Goal: Information Seeking & Learning: Learn about a topic

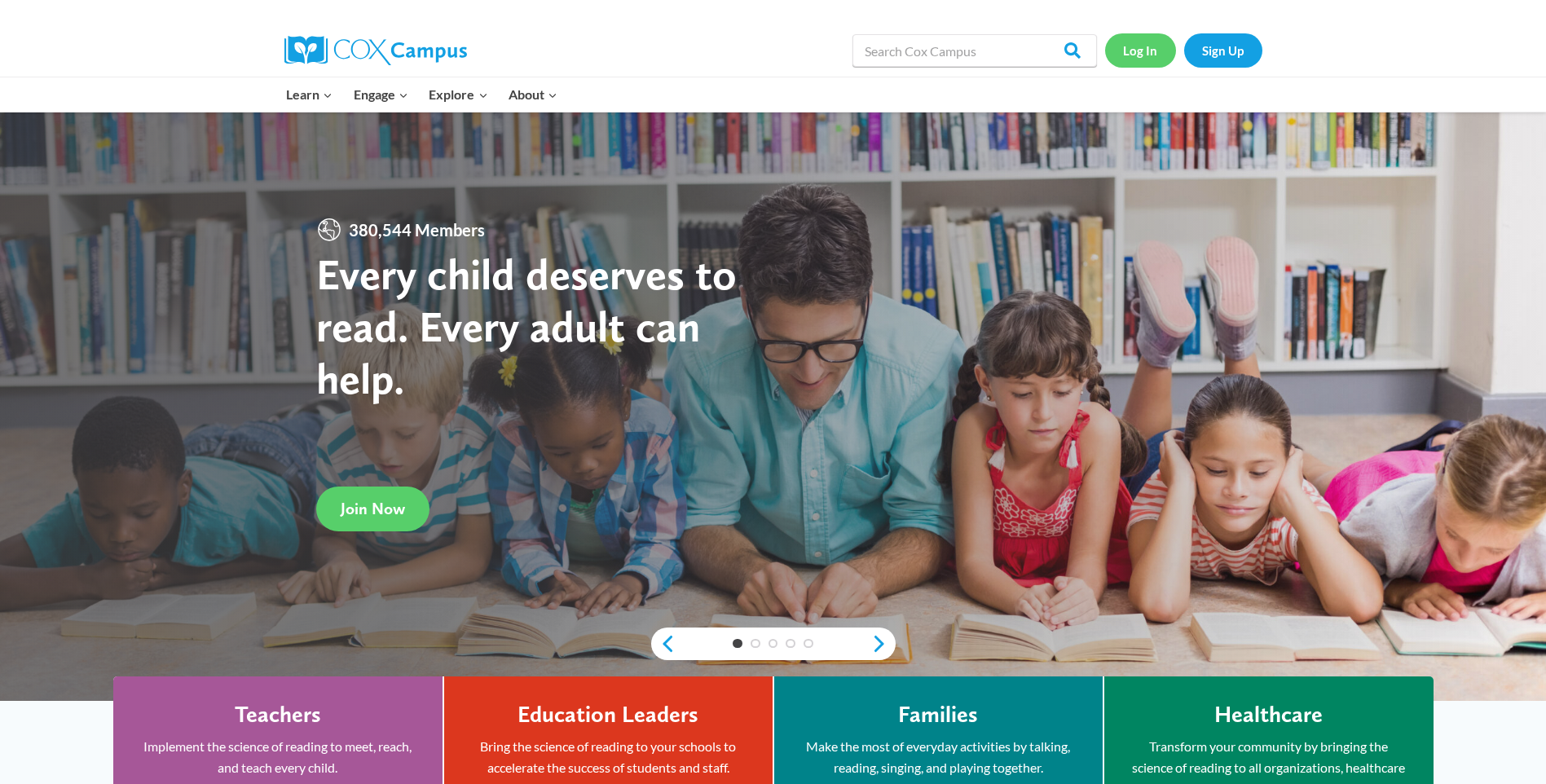
click at [1131, 46] on link "Log In" at bounding box center [1140, 50] width 71 height 33
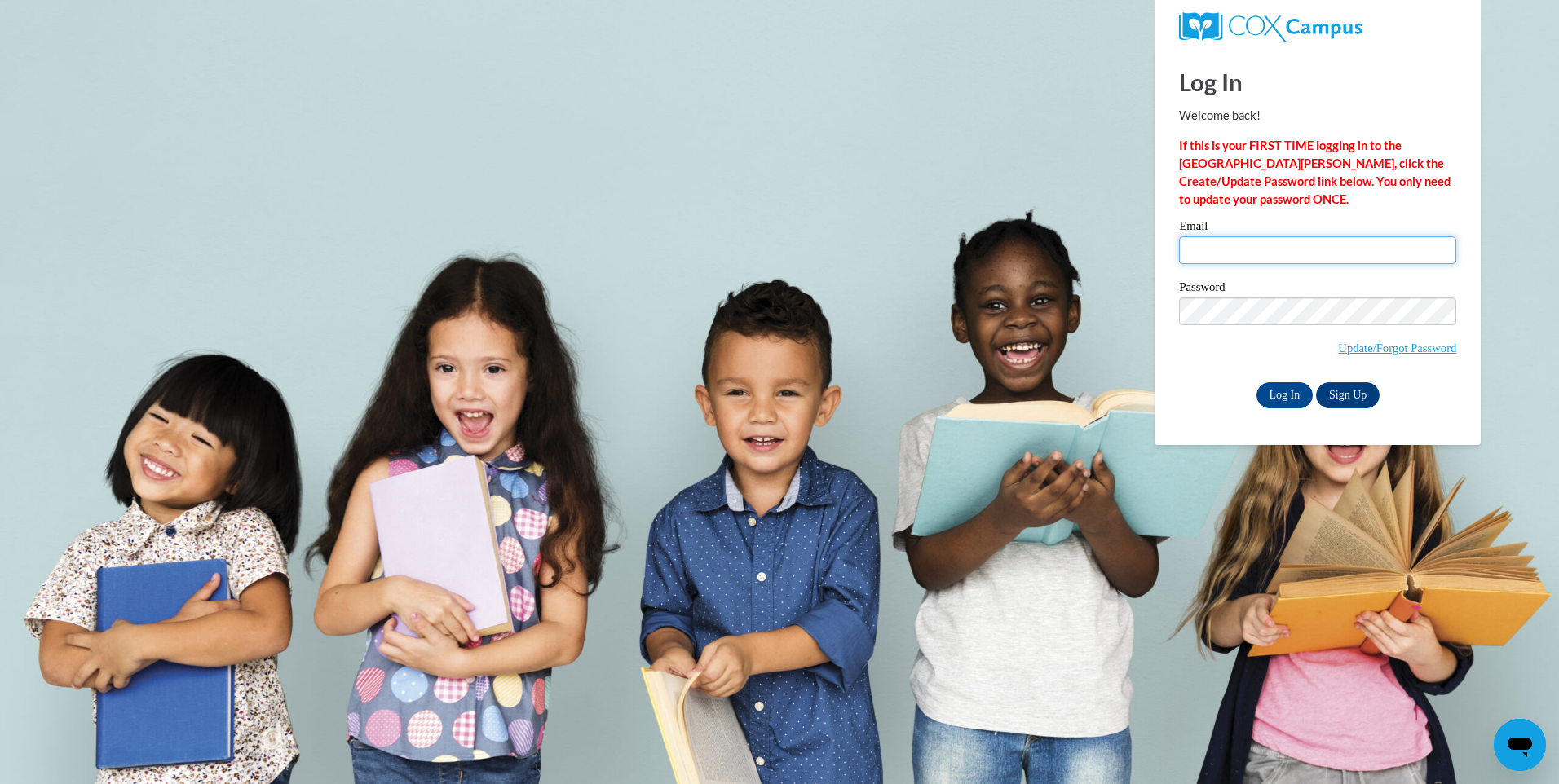
click at [1262, 240] on input "Email" at bounding box center [1316, 250] width 277 height 27
type input "doddkayla7@gmail.com"
click at [1256, 382] on input "Log In" at bounding box center [1284, 395] width 57 height 26
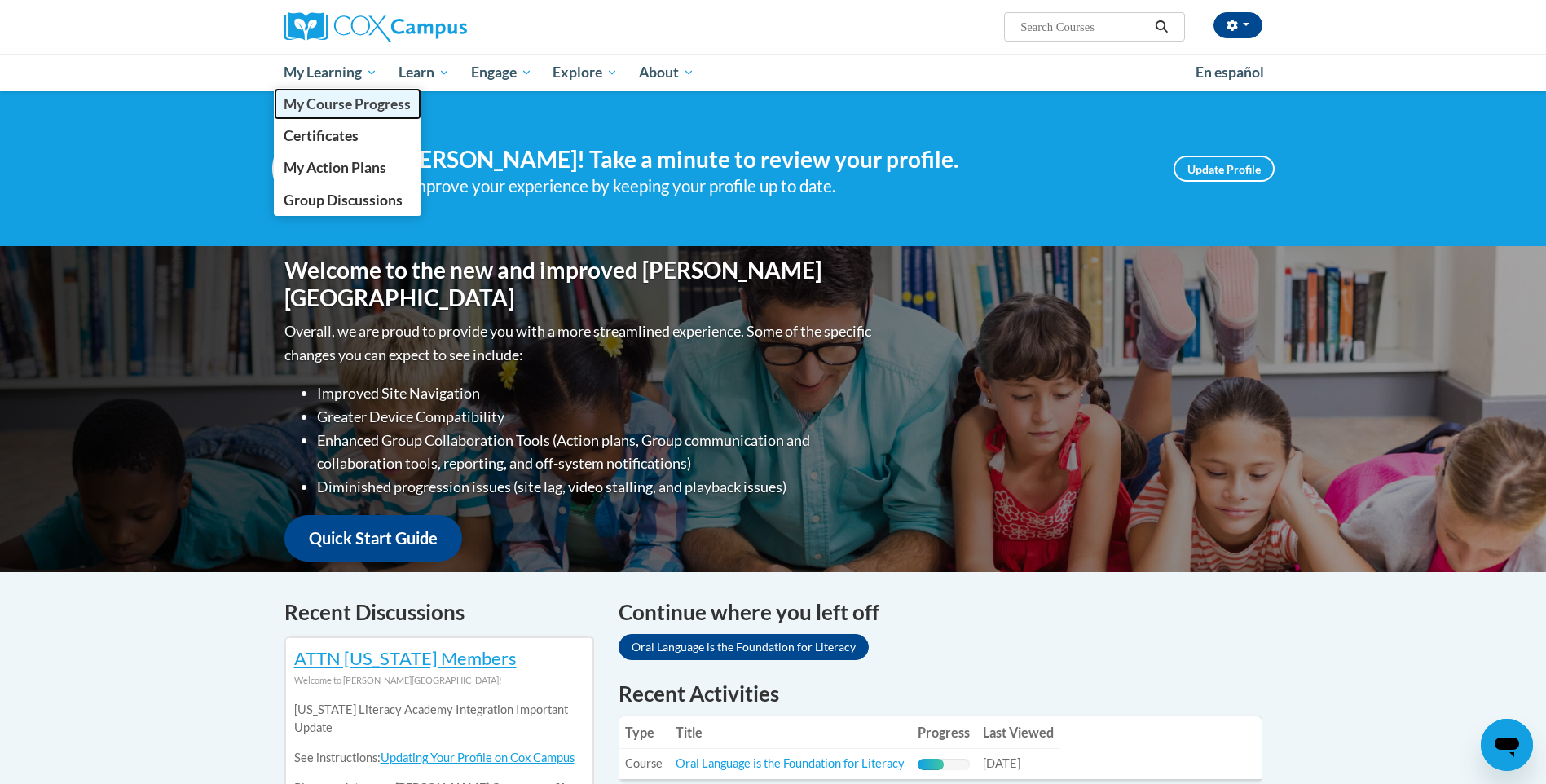
click at [358, 101] on span "My Course Progress" at bounding box center [347, 105] width 127 height 18
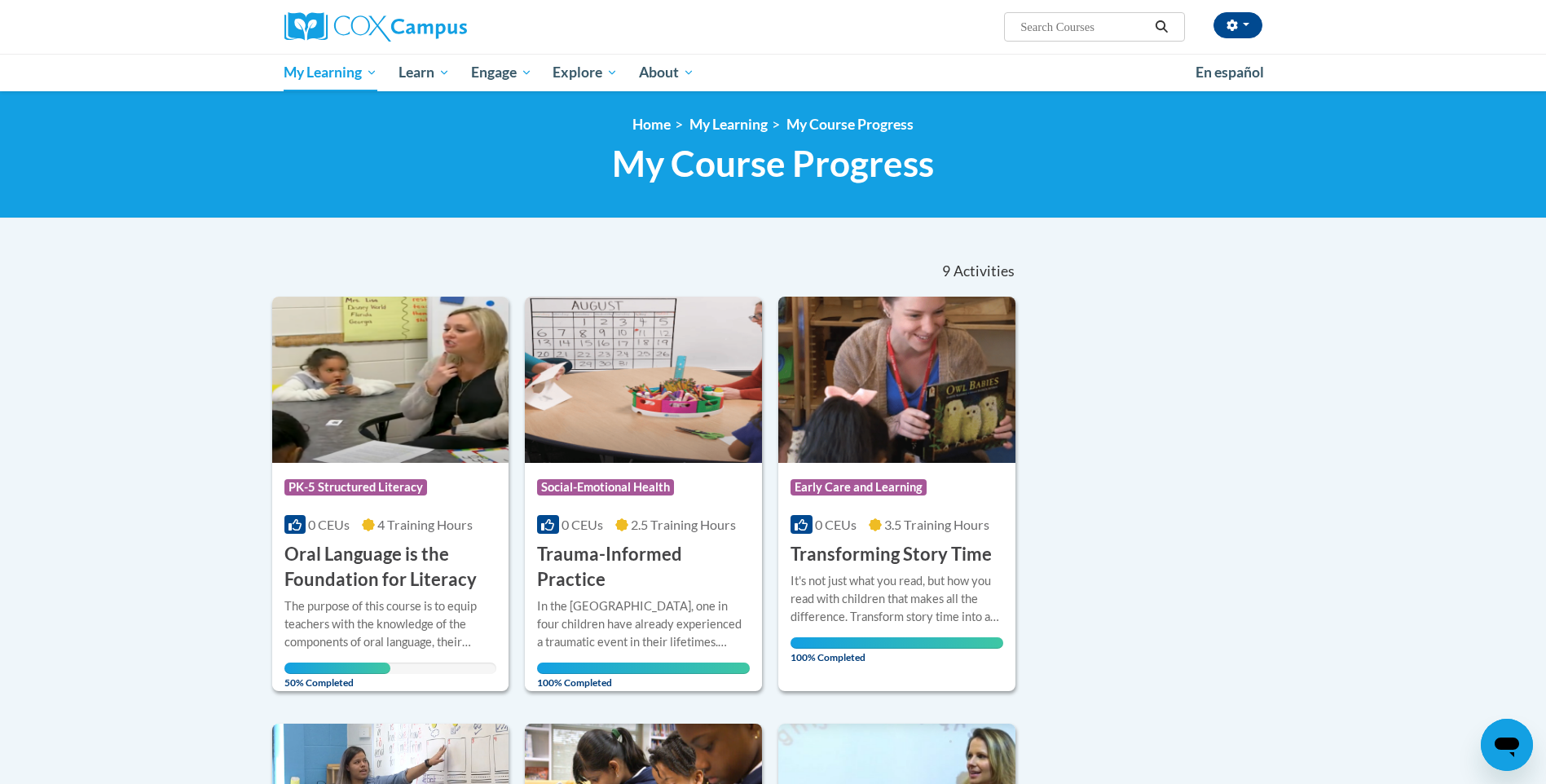
scroll to position [163, 0]
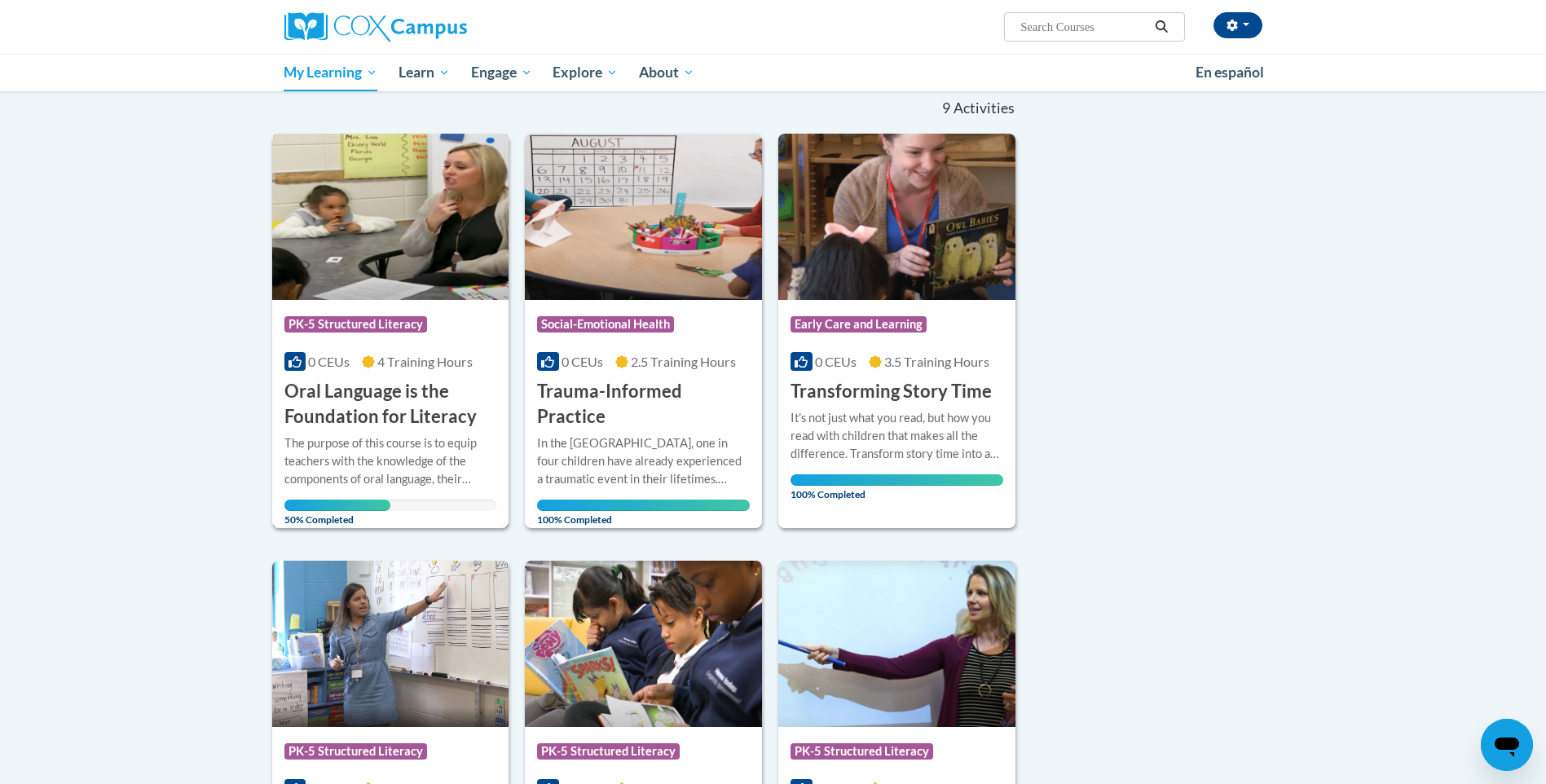
click at [390, 268] on img at bounding box center [390, 217] width 238 height 166
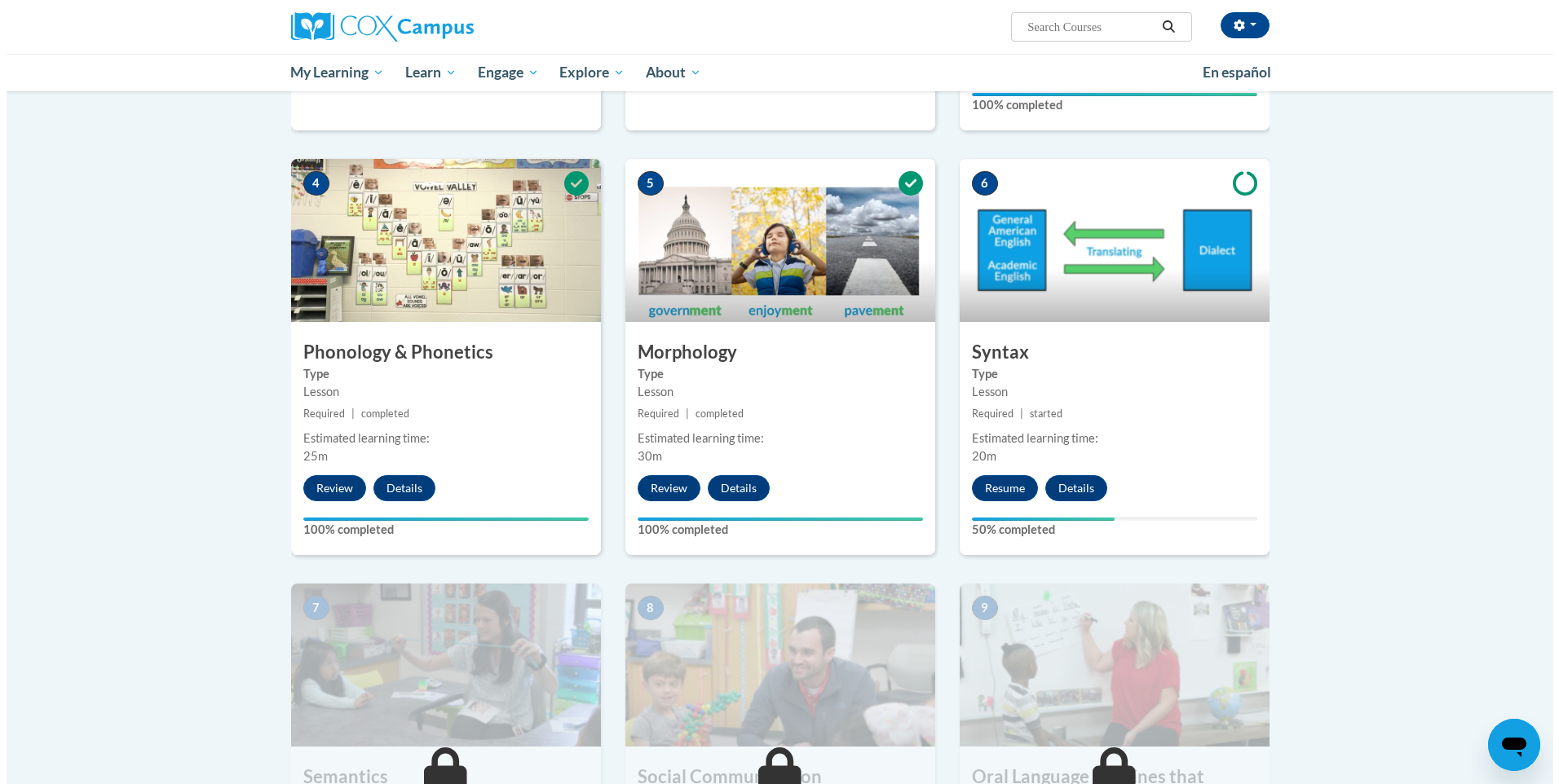
scroll to position [733, 0]
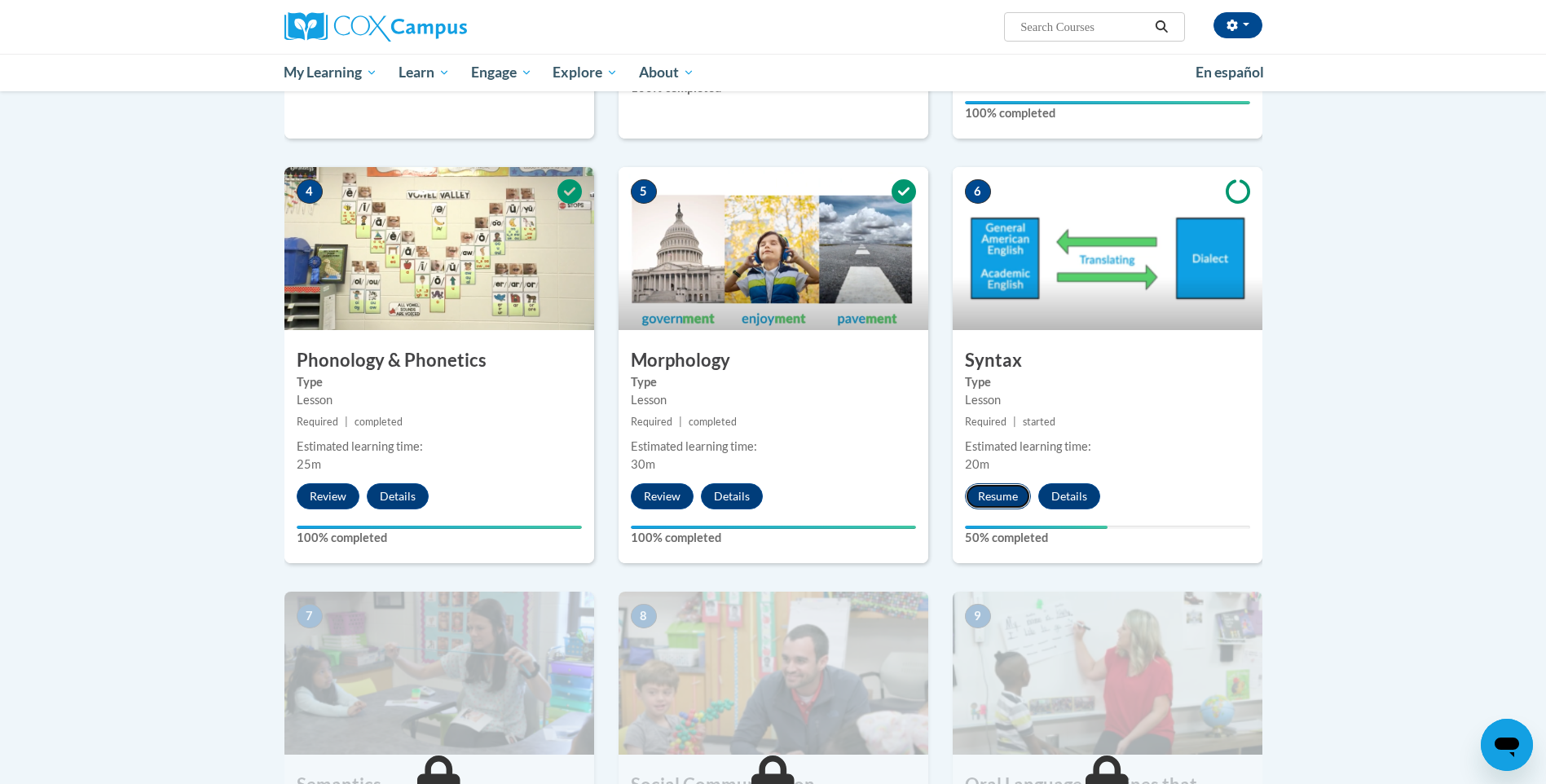
click at [998, 492] on button "Resume" at bounding box center [998, 496] width 66 height 26
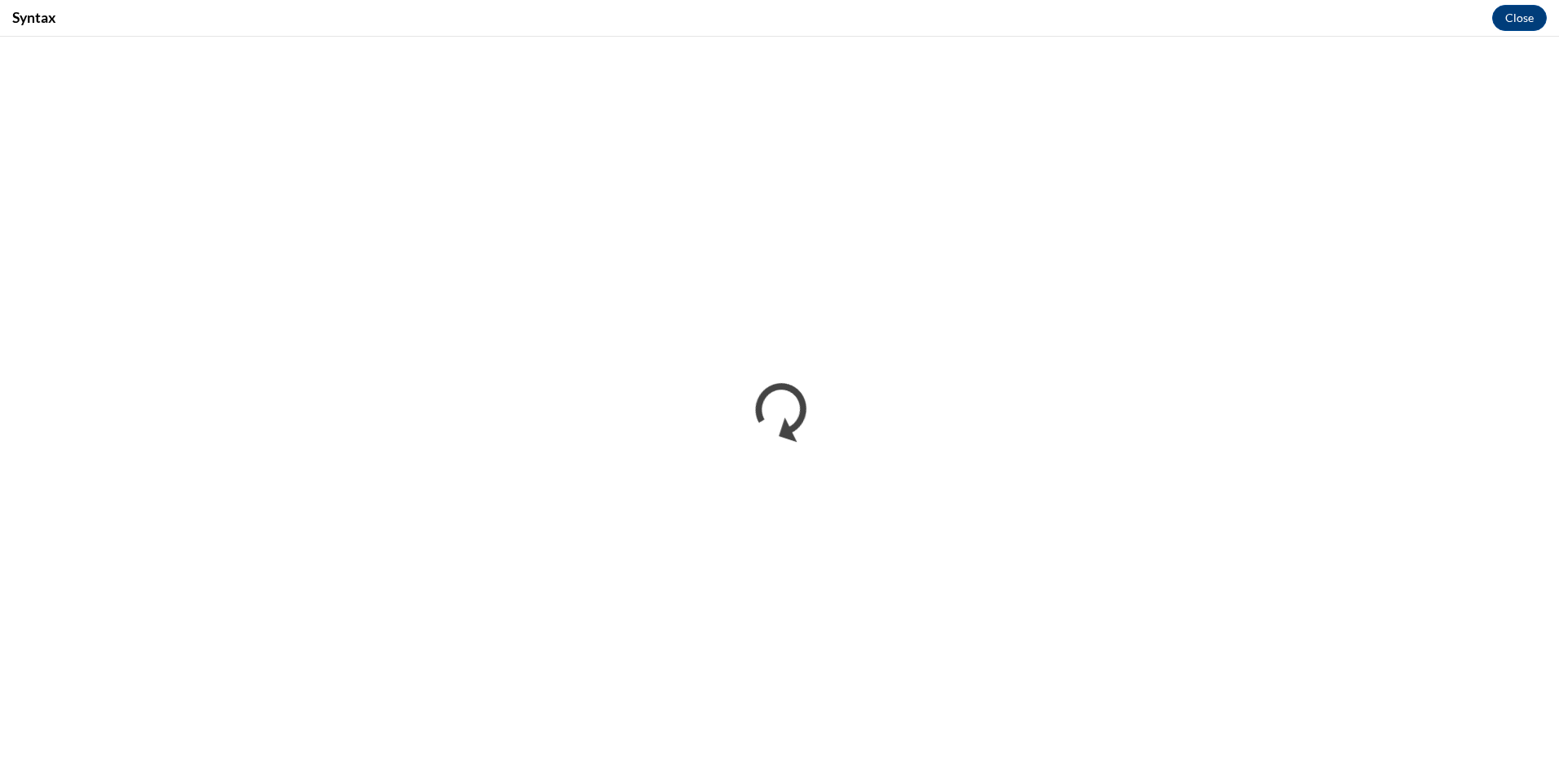
scroll to position [0, 0]
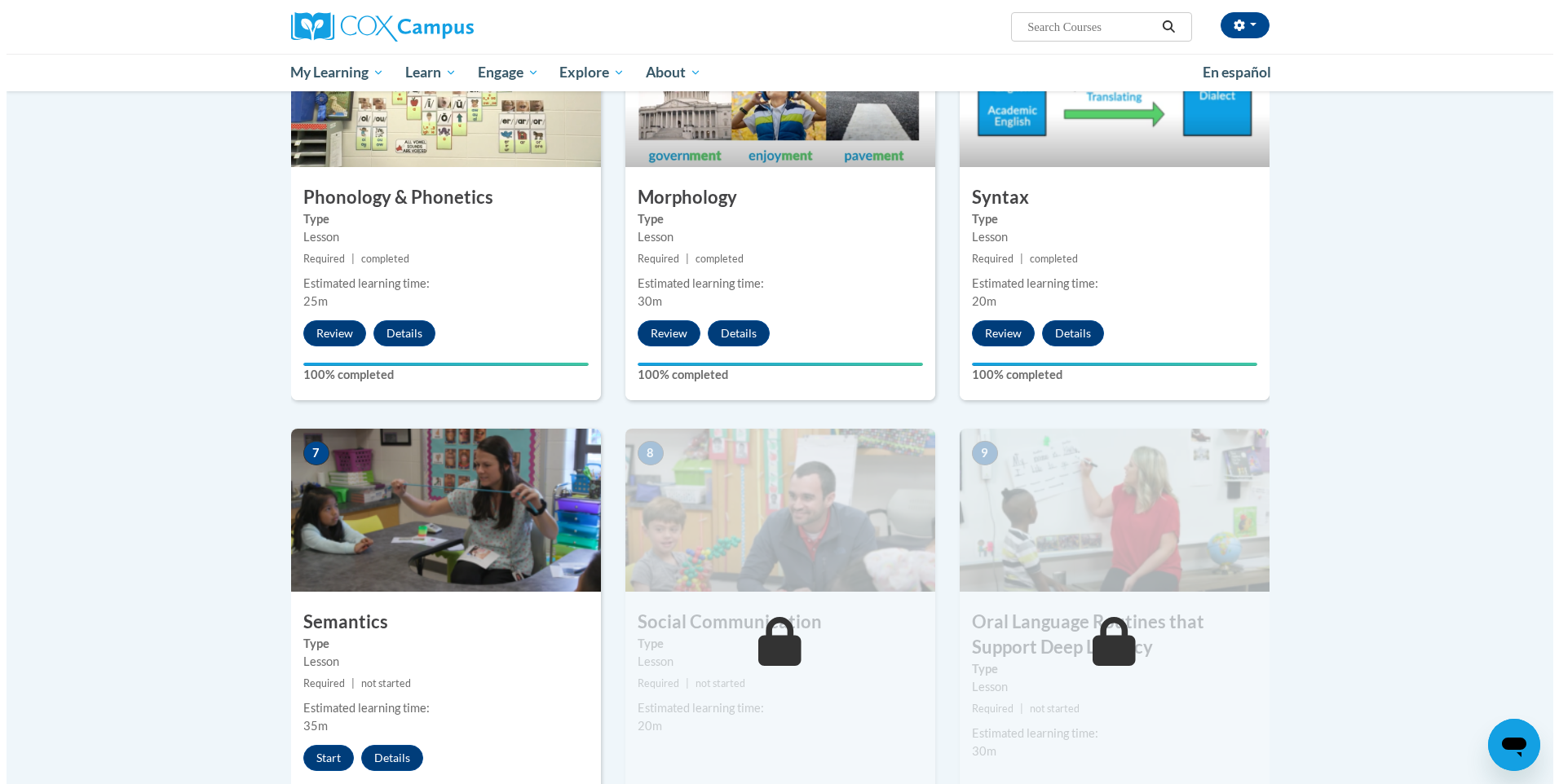
scroll to position [1141, 0]
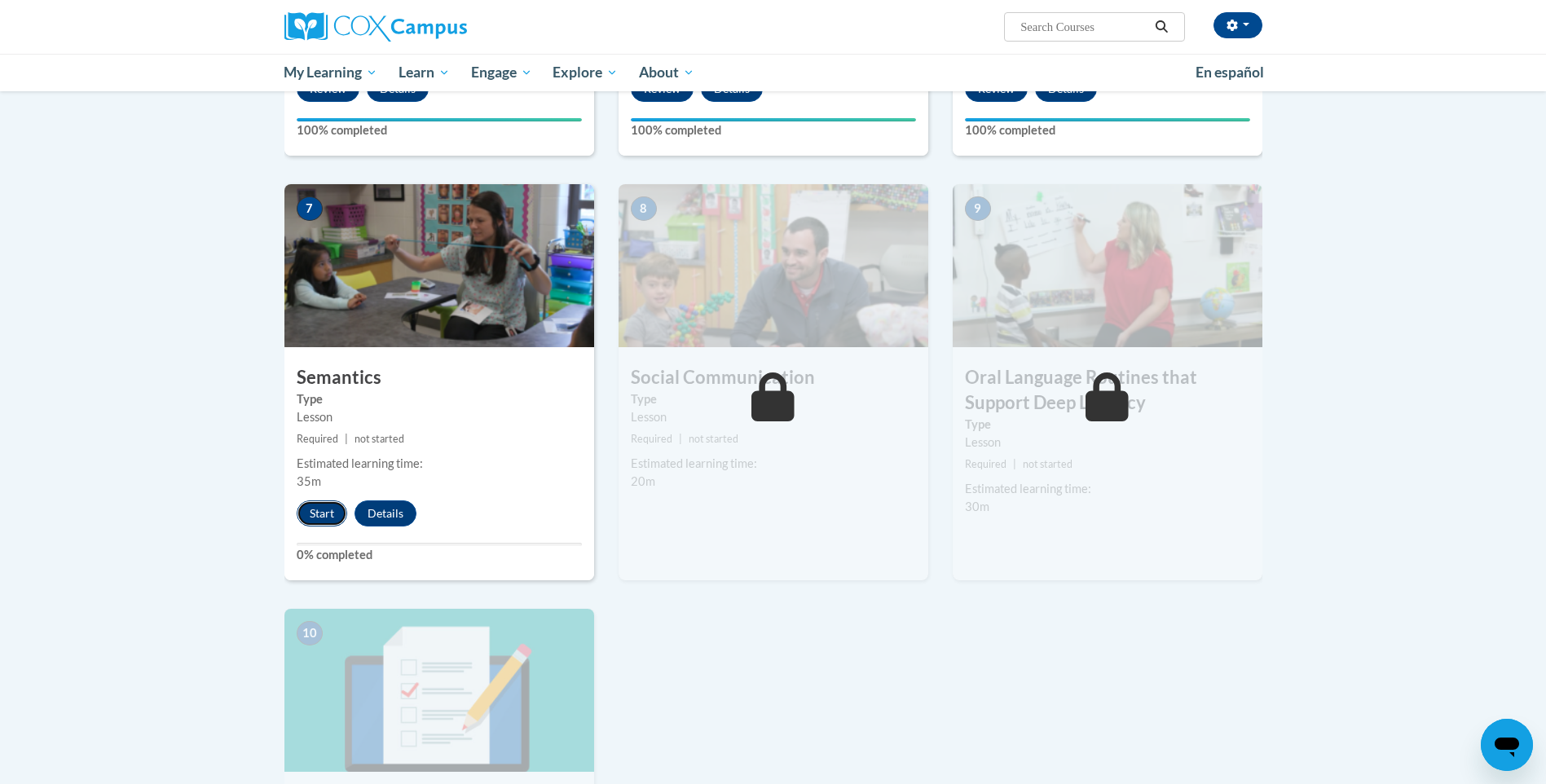
click at [332, 520] on button "Start" at bounding box center [322, 513] width 51 height 26
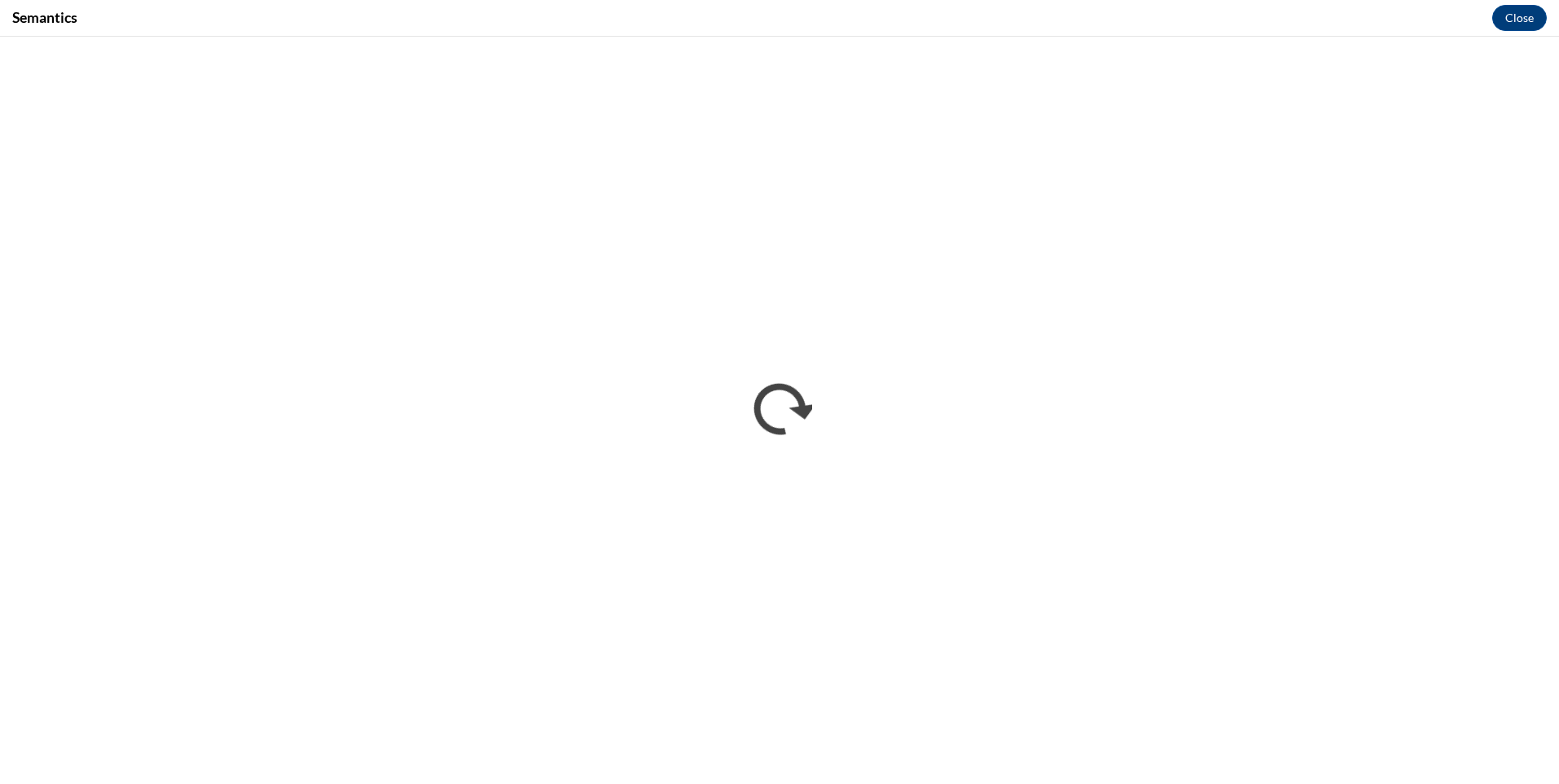
scroll to position [0, 0]
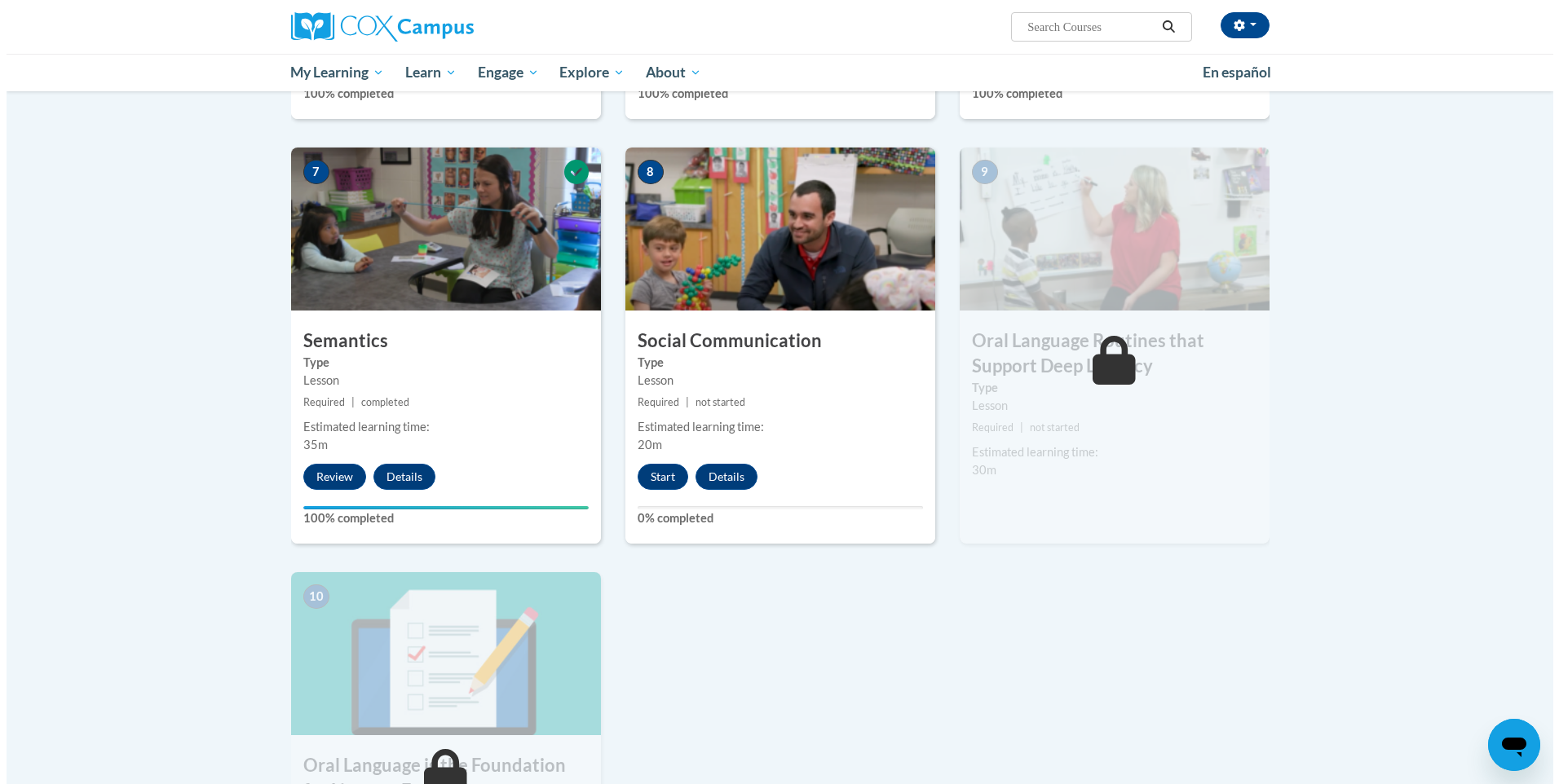
scroll to position [1154, 0]
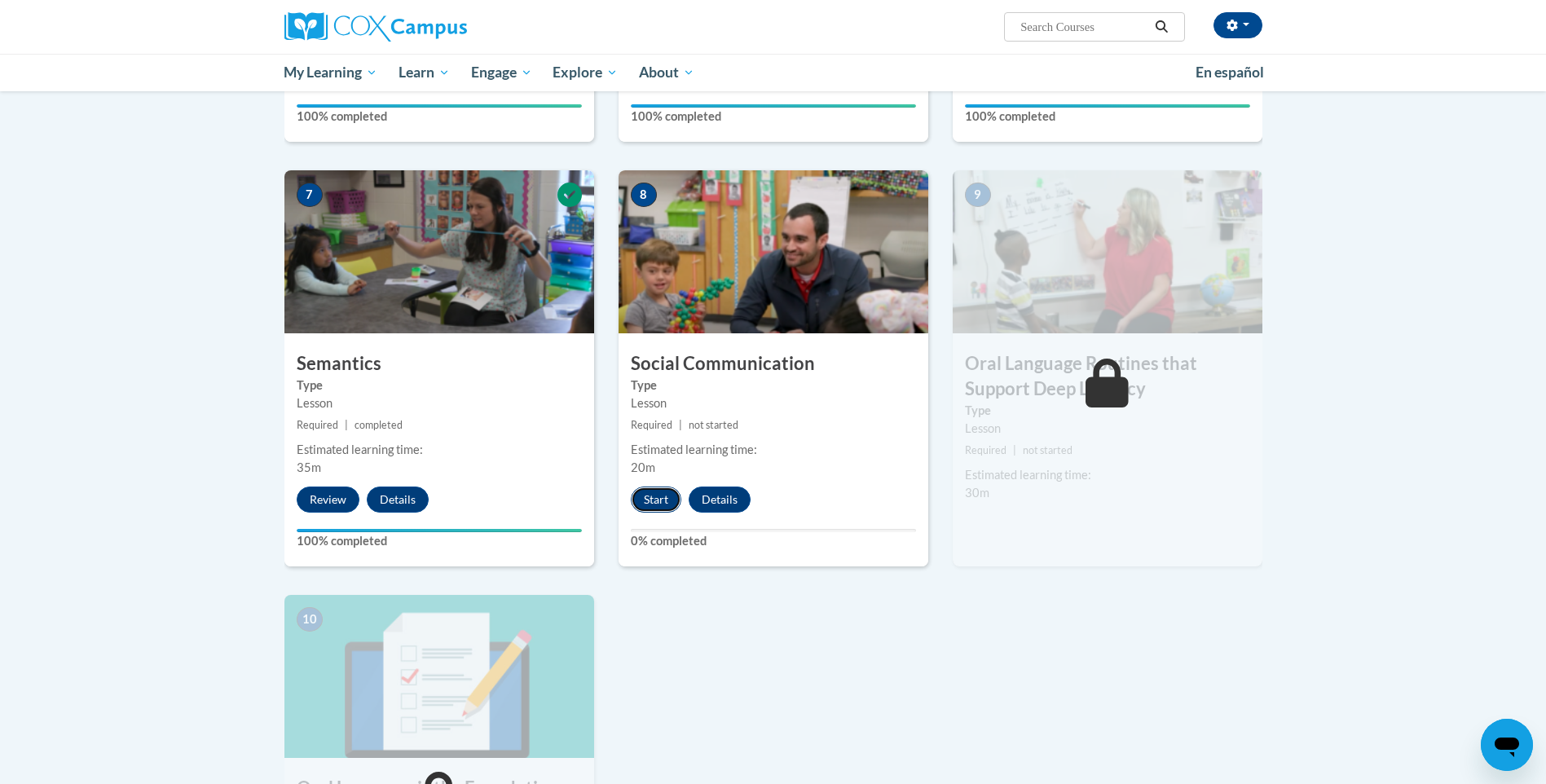
click at [654, 496] on button "Start" at bounding box center [656, 500] width 51 height 26
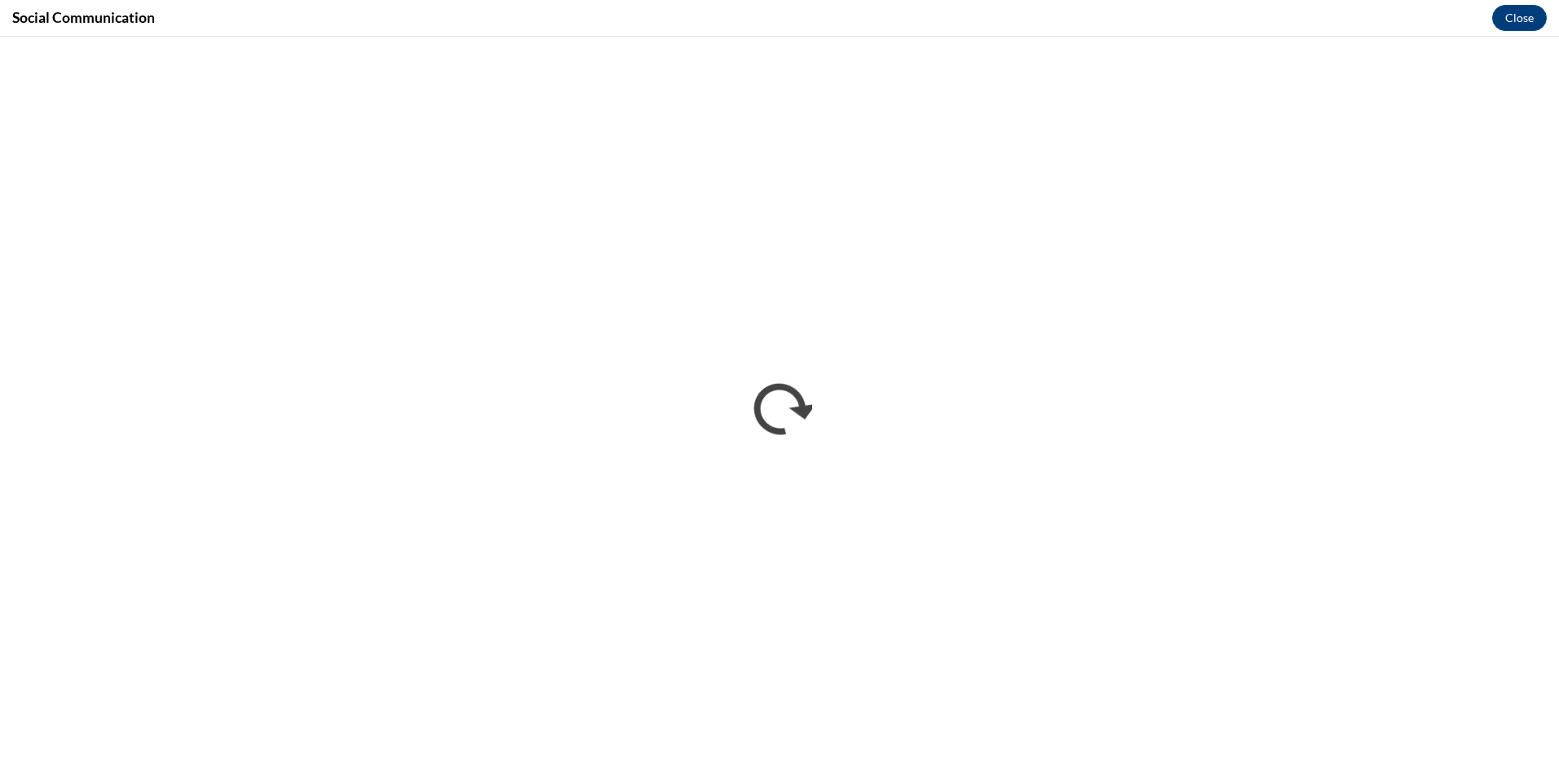
scroll to position [0, 0]
